Goal: Information Seeking & Learning: Learn about a topic

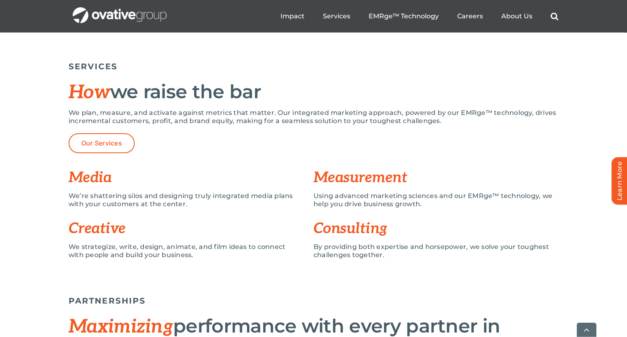
scroll to position [548, 0]
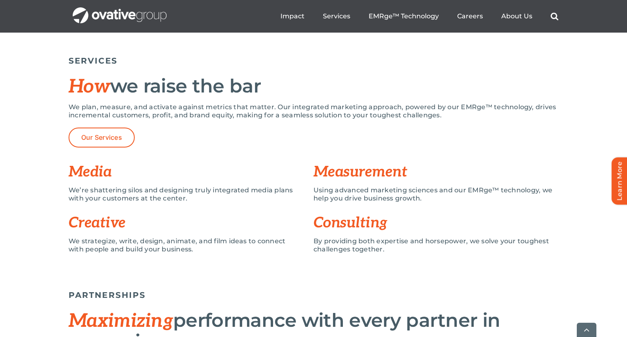
click at [74, 87] on span "How" at bounding box center [90, 86] width 42 height 23
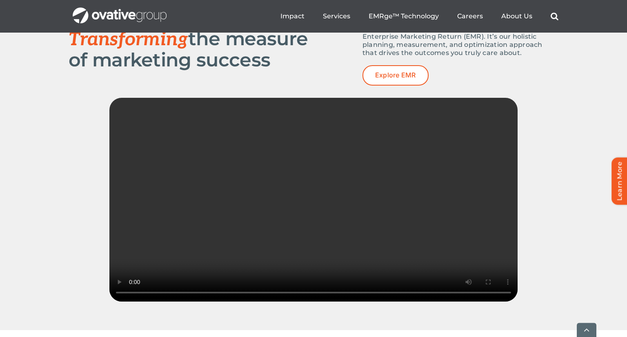
scroll to position [1130, 0]
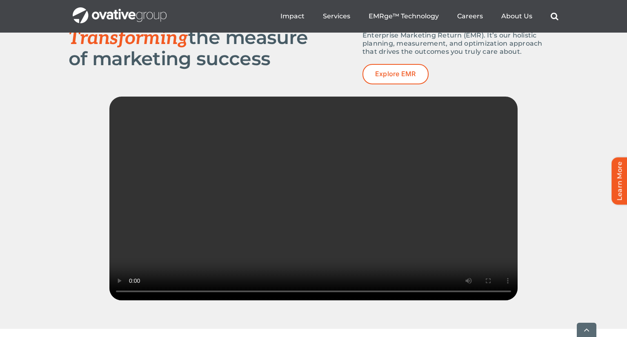
click at [339, 22] on ul "Impact Expert Insights Case Studies Awards & Press Services Media Measurement C…" at bounding box center [419, 16] width 278 height 26
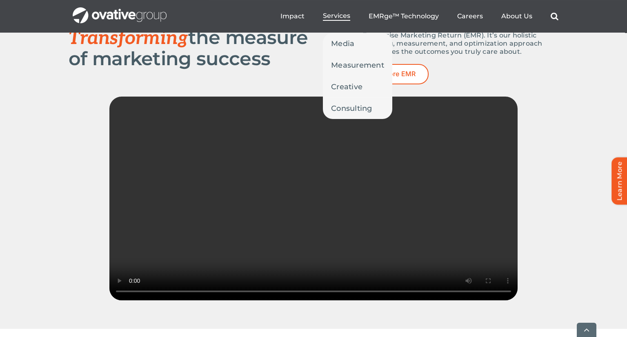
click at [339, 18] on span "Services" at bounding box center [336, 16] width 27 height 8
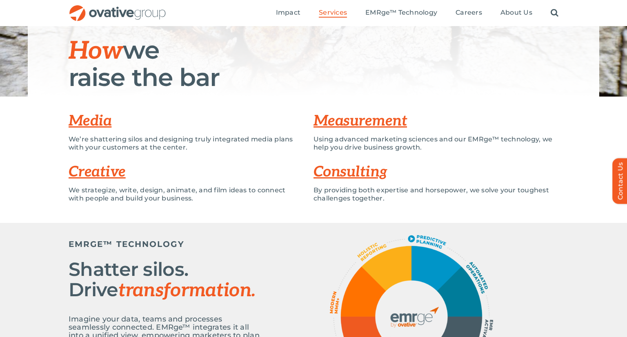
scroll to position [79, 0]
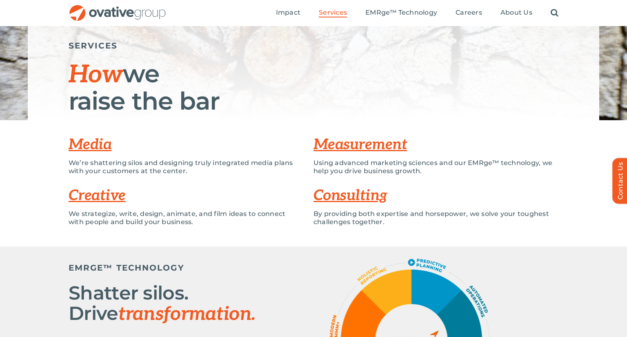
click at [334, 146] on link "Measurement" at bounding box center [359, 145] width 93 height 18
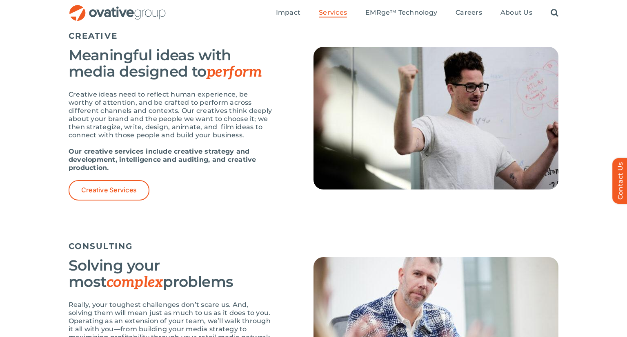
scroll to position [920, 0]
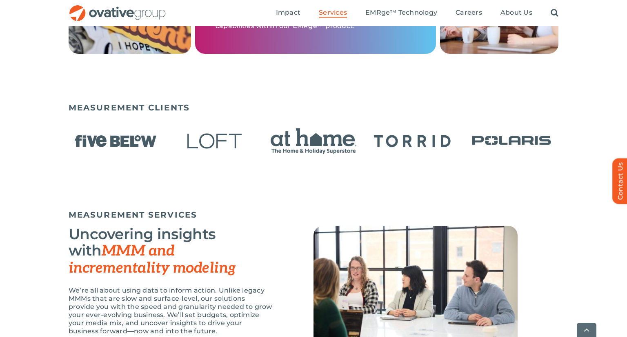
scroll to position [519, 0]
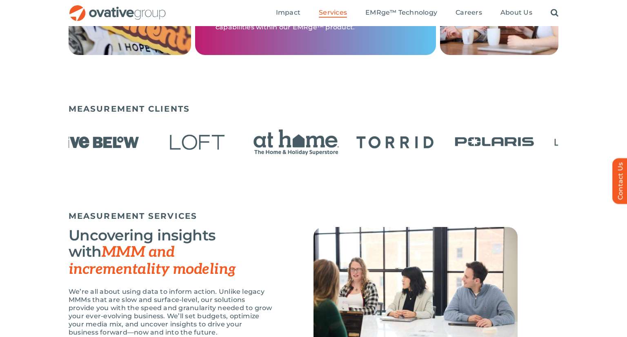
click at [123, 119] on div "MEASUREMENT CLIENTS" at bounding box center [314, 141] width 490 height 83
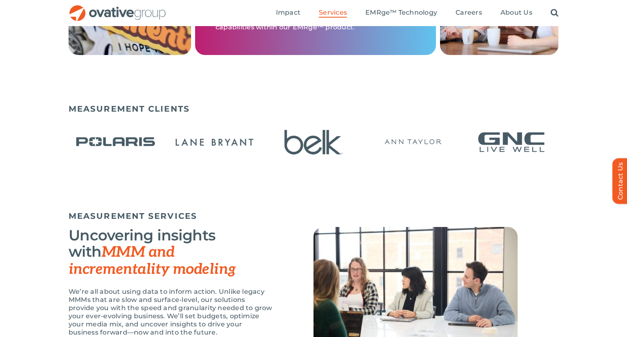
click at [168, 133] on img "22 / 22" at bounding box center [215, 142] width 94 height 38
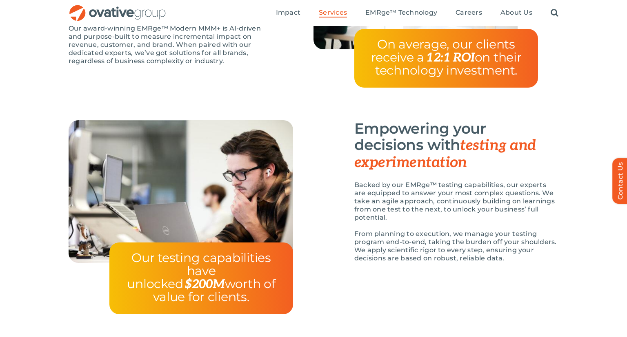
scroll to position [796, 0]
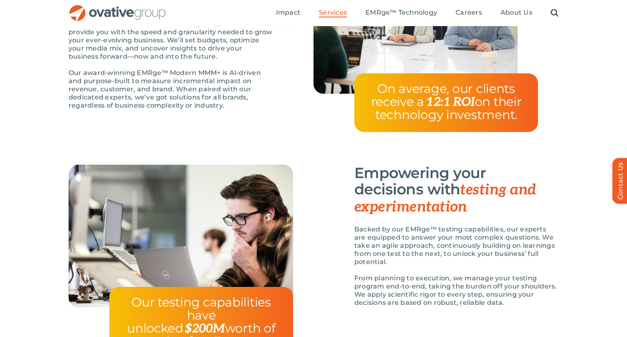
click at [118, 13] on img "OG_Full_horizontal_RGB" at bounding box center [118, 13] width 98 height 17
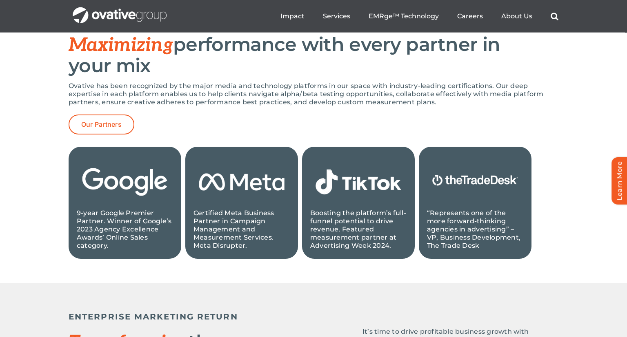
scroll to position [826, 0]
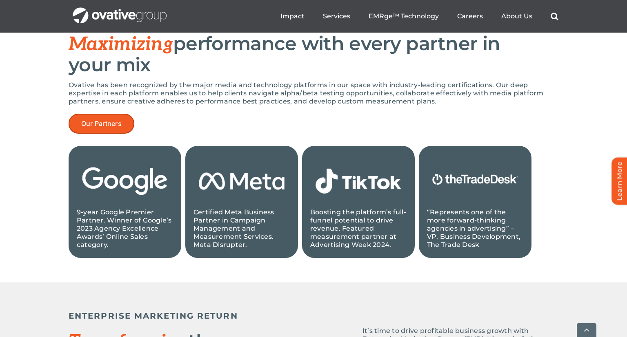
click at [125, 122] on link "Our Partners" at bounding box center [102, 124] width 66 height 20
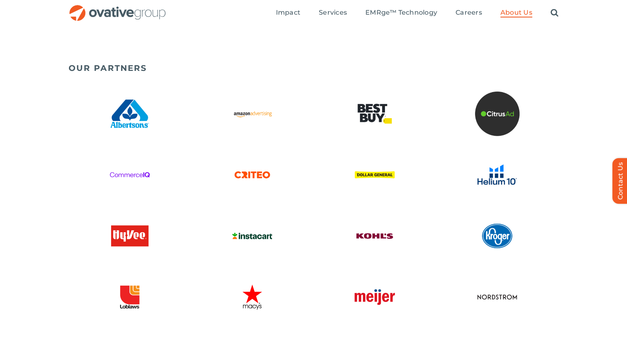
scroll to position [1259, 0]
